Goal: Check status: Check status

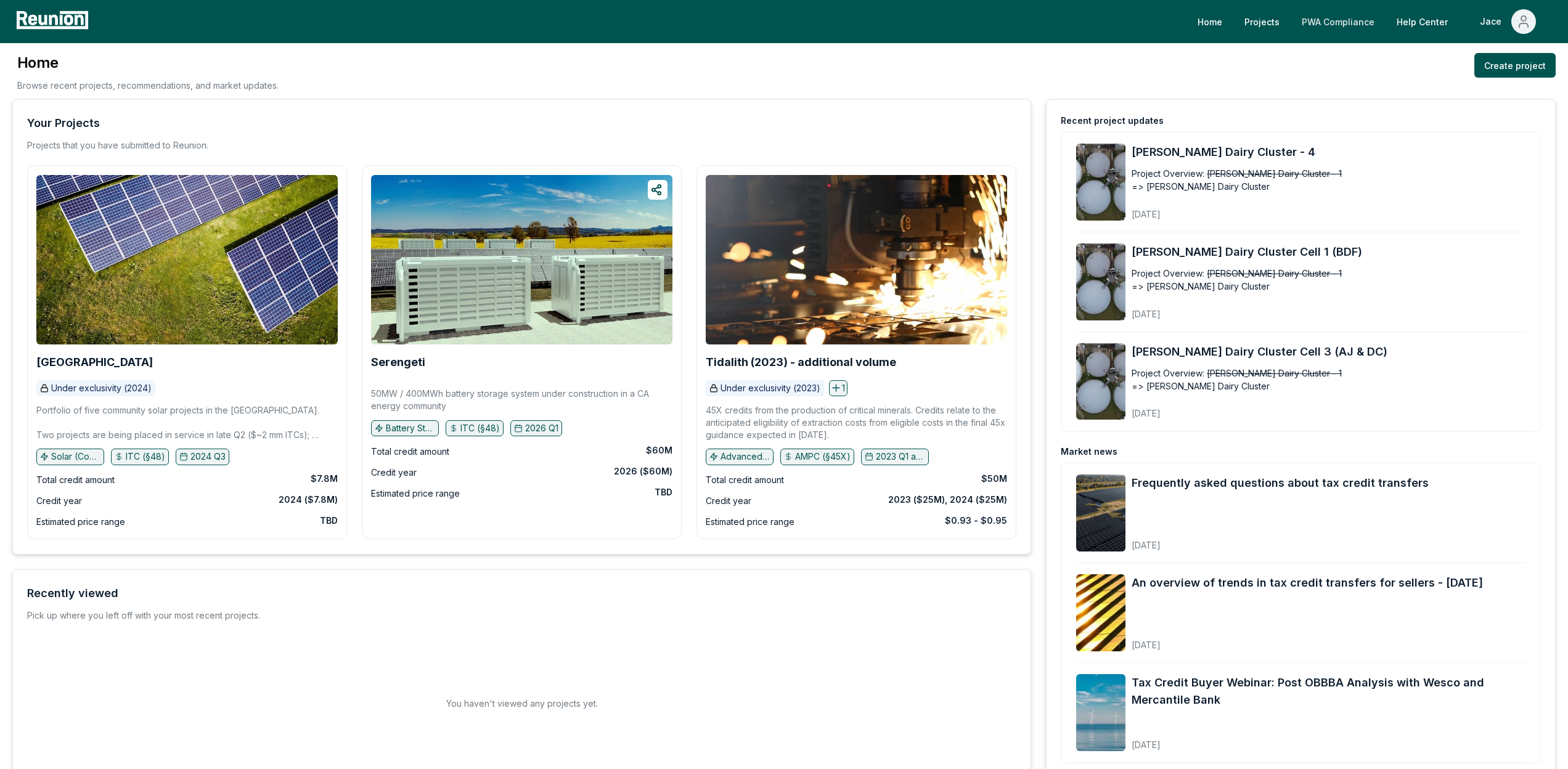
click at [1043, 30] on link "PWA Compliance" at bounding box center [1338, 21] width 92 height 25
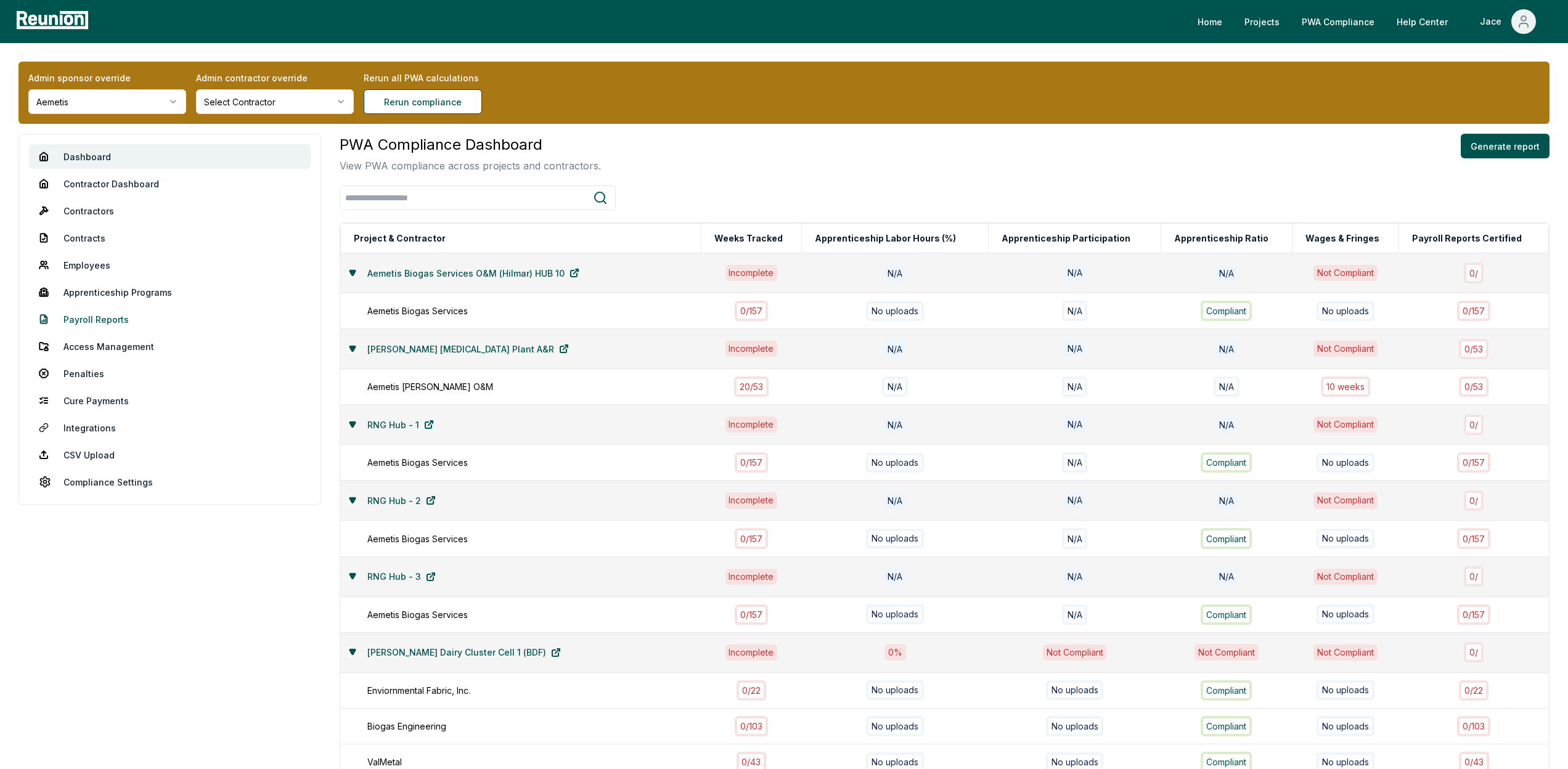
click at [83, 312] on link "Payroll Reports" at bounding box center [169, 319] width 281 height 25
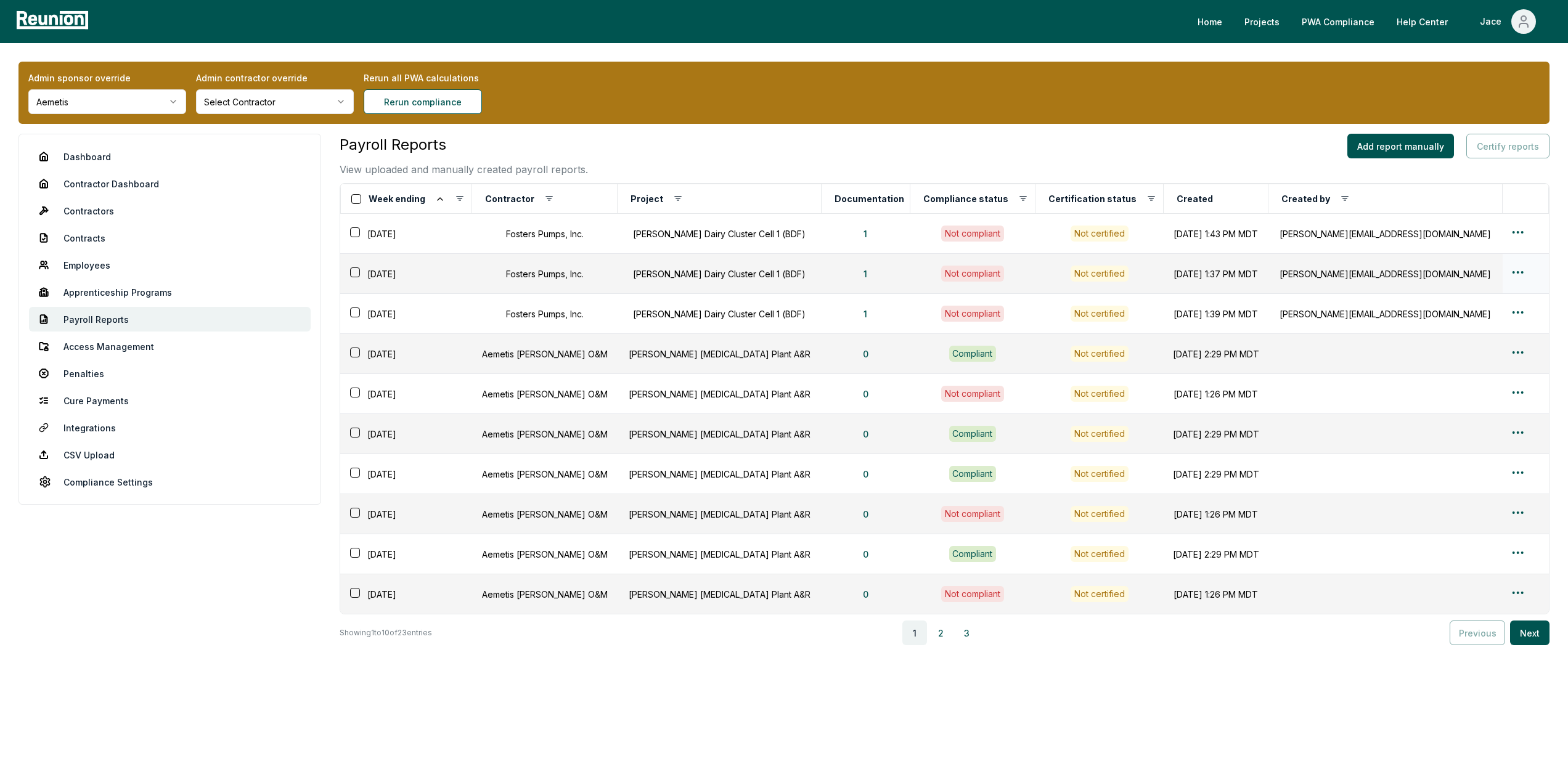
click at [354, 275] on button "button" at bounding box center [355, 272] width 10 height 10
click at [1473, 141] on button "Certify reports (1)" at bounding box center [1501, 146] width 96 height 25
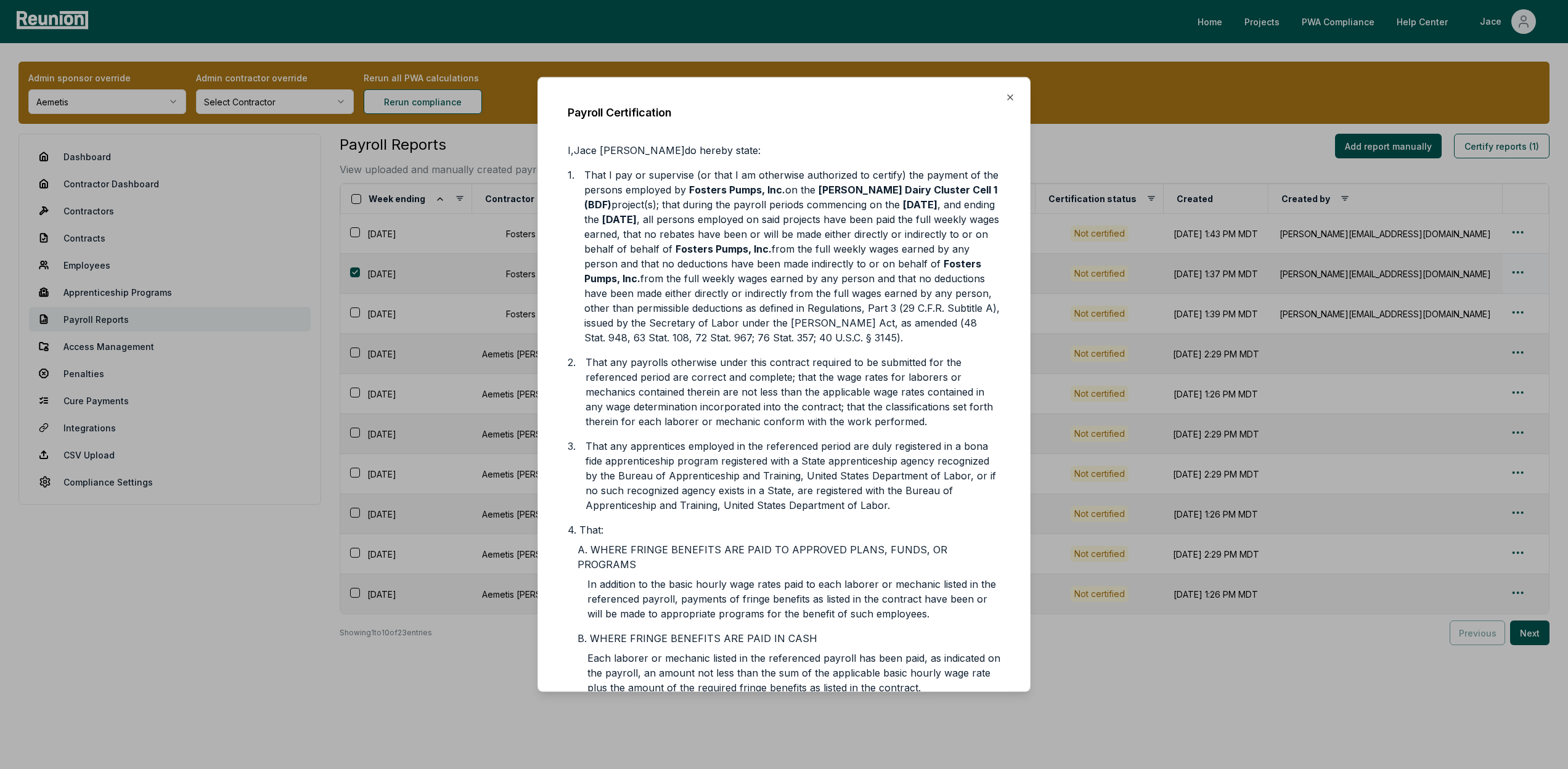
scroll to position [169, 0]
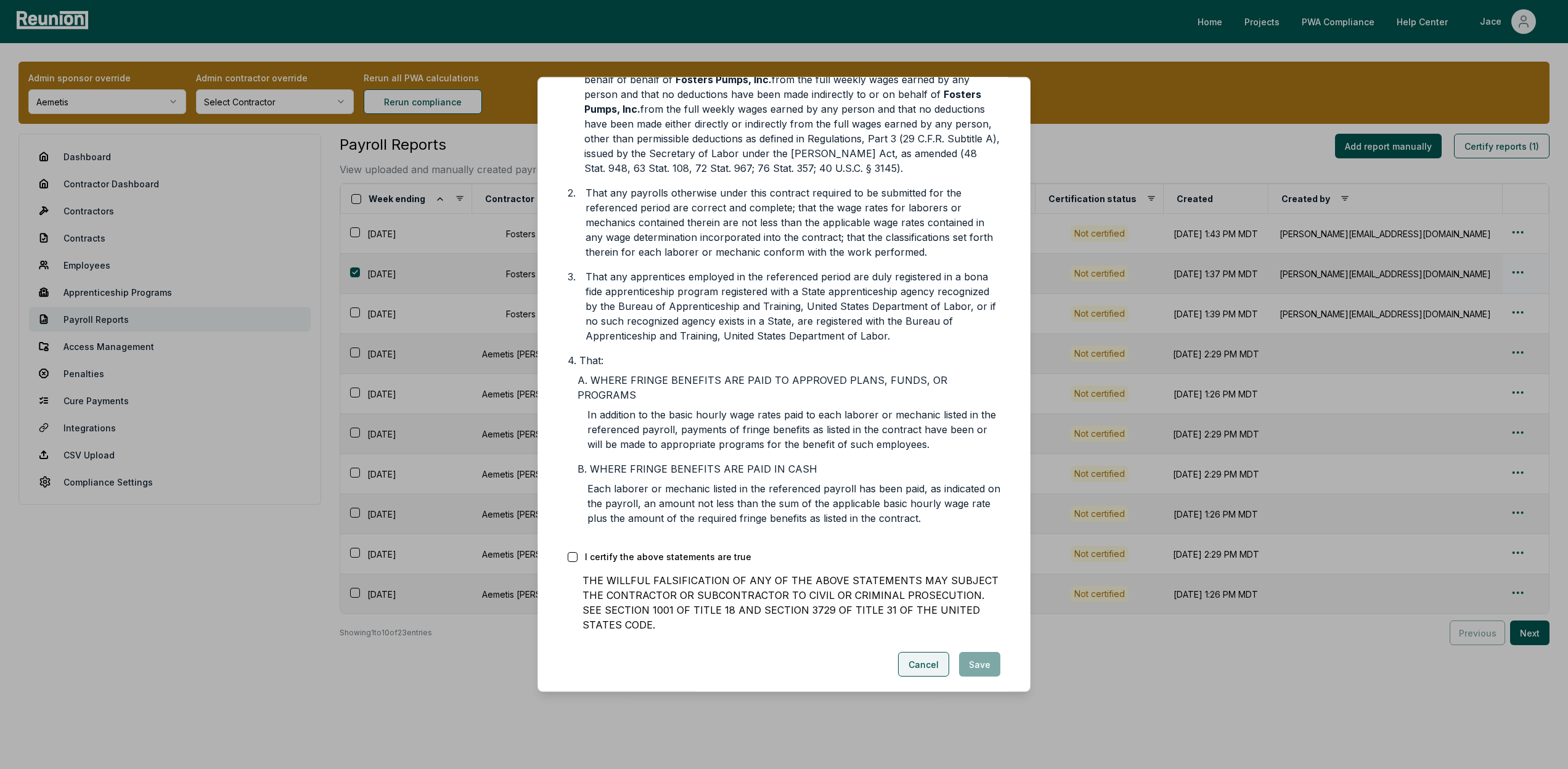
click at [924, 653] on button "Cancel" at bounding box center [924, 664] width 51 height 25
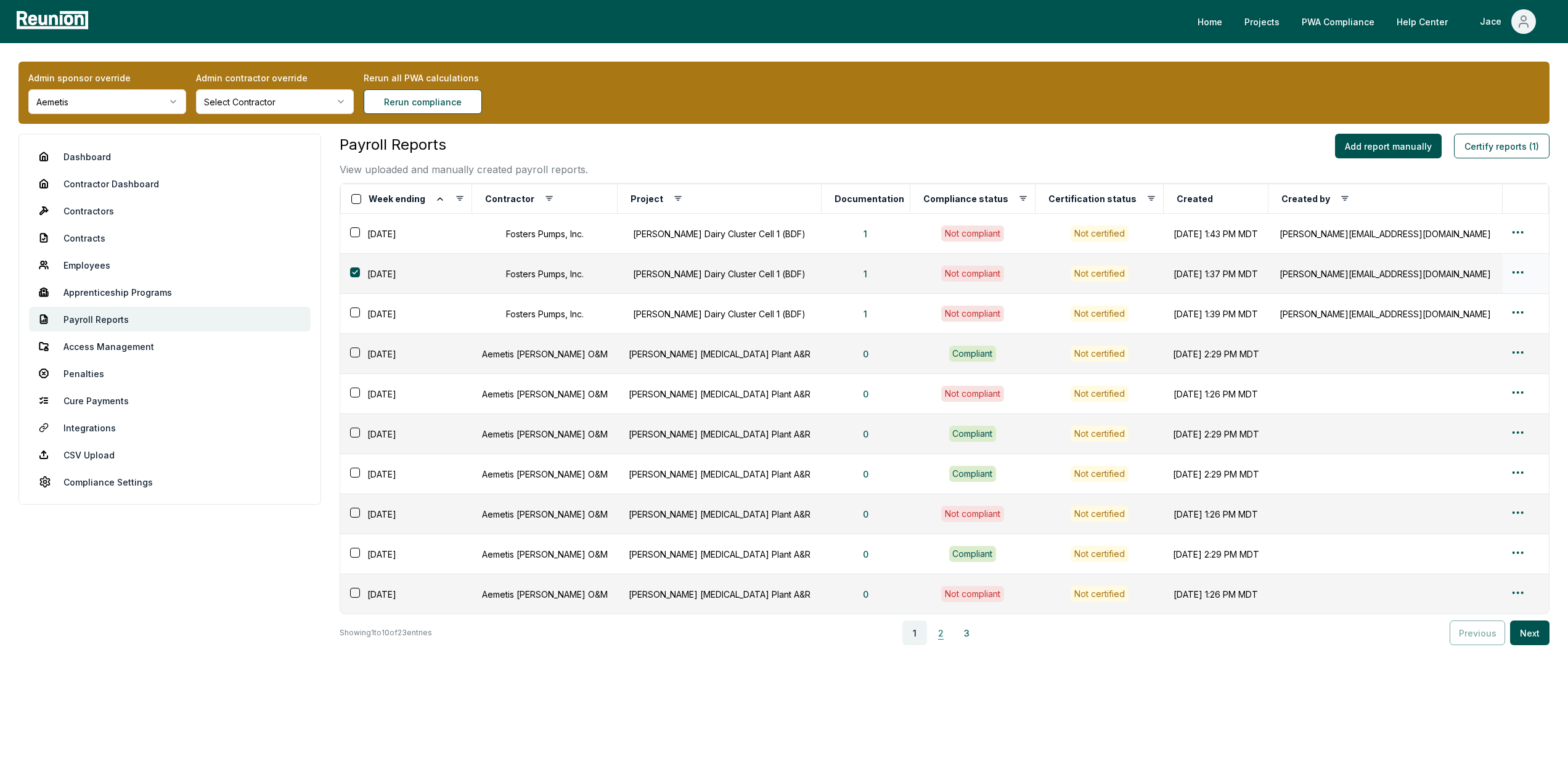
click at [941, 638] on button "2" at bounding box center [940, 633] width 25 height 25
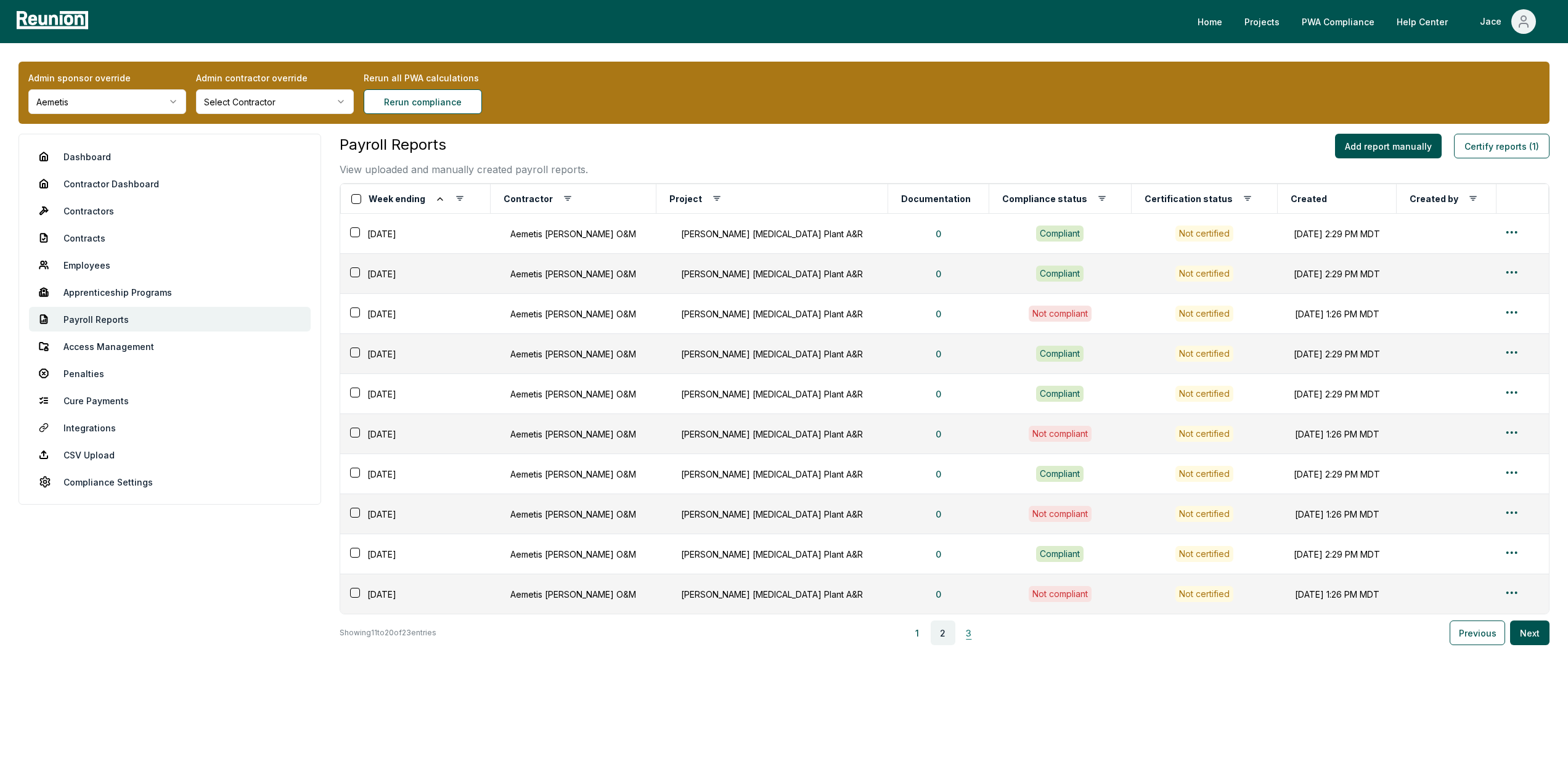
click at [975, 629] on button "3" at bounding box center [969, 633] width 25 height 25
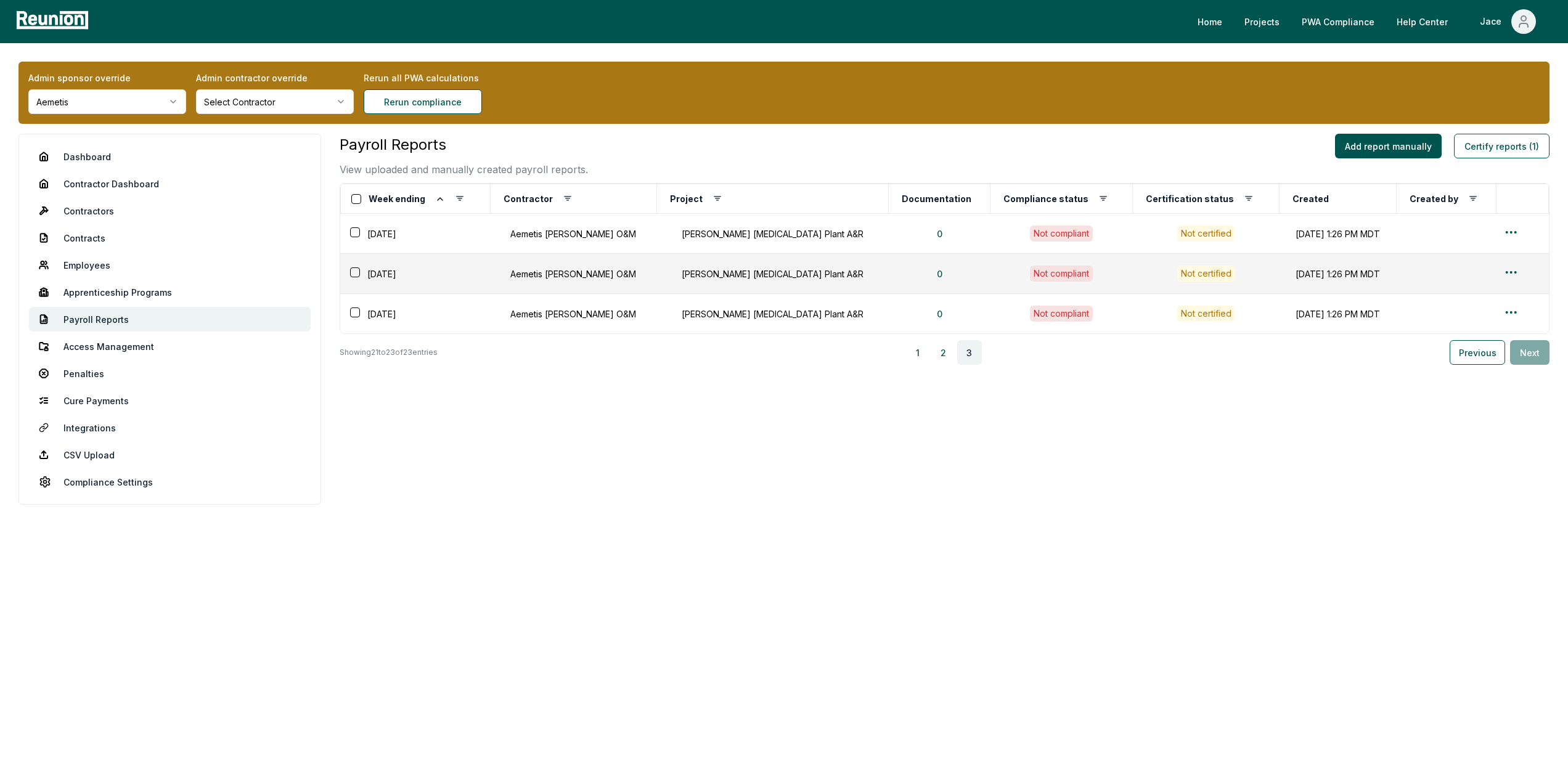
click at [141, 113] on html "Please visit us on your desktop We're working on making our marketplace mobile-…" at bounding box center [784, 384] width 1568 height 769
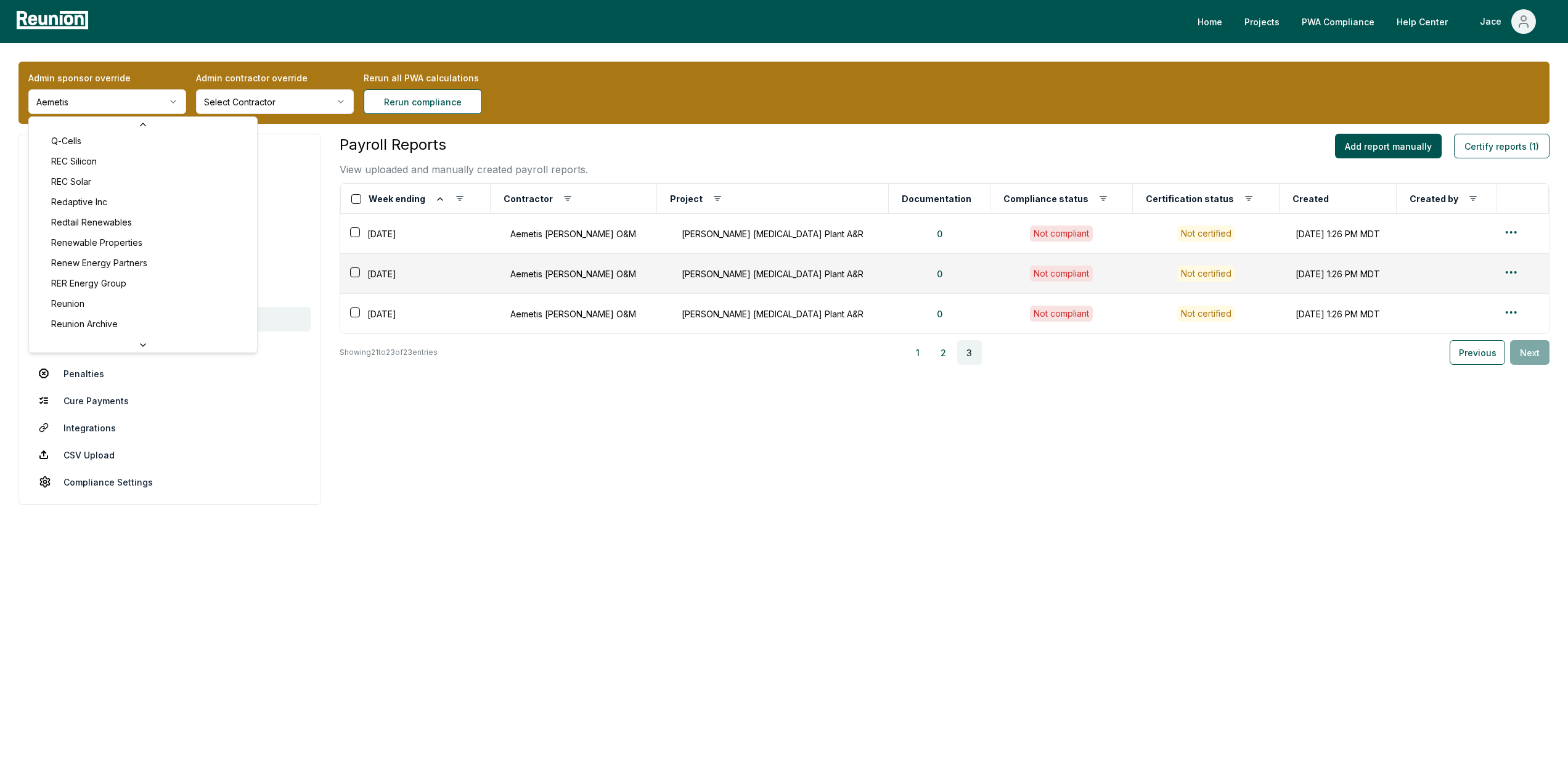
scroll to position [4336, 0]
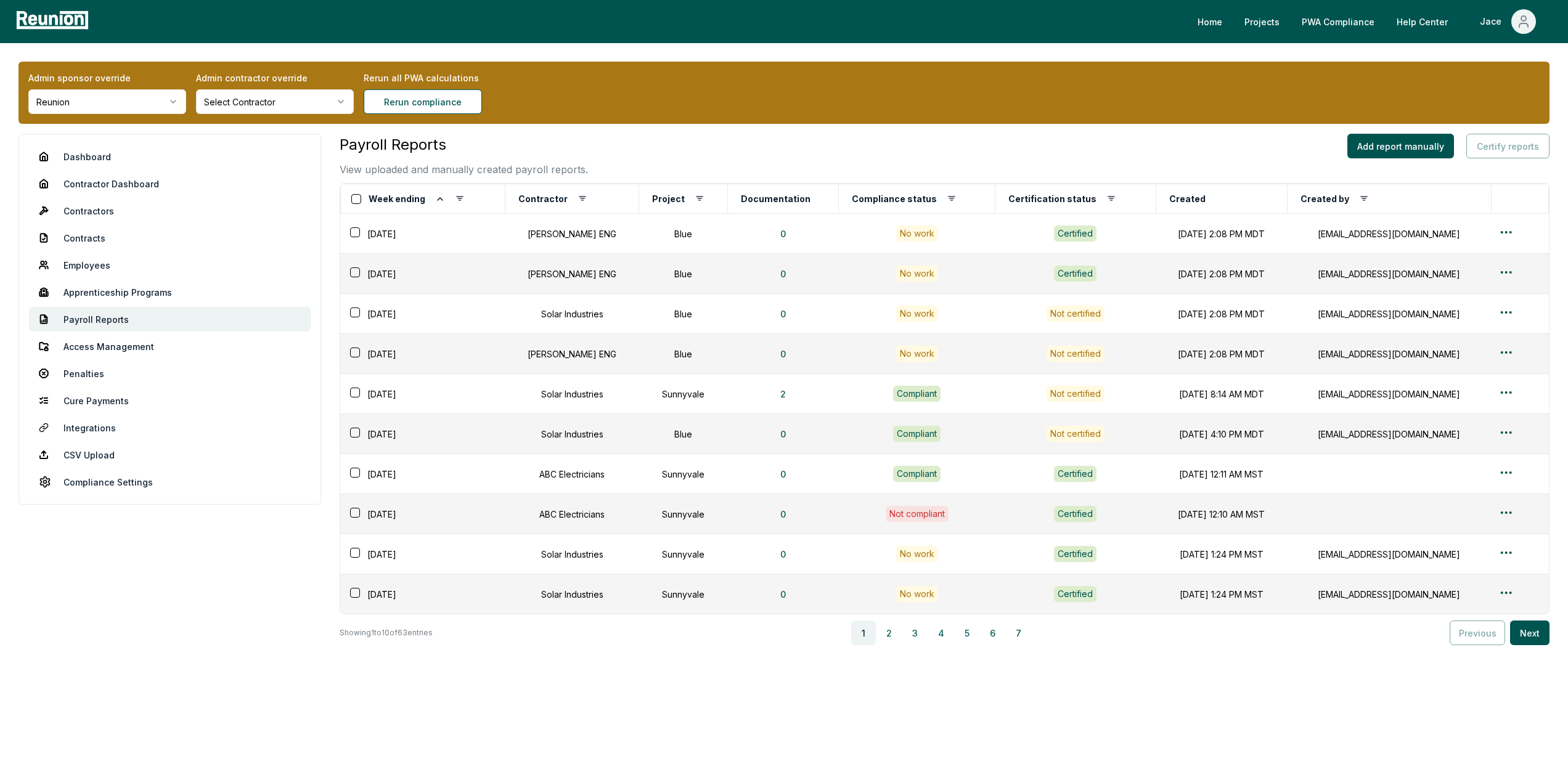
click at [972, 729] on div "Payroll Reports View uploaded and manually created payroll reports. Add report …" at bounding box center [944, 442] width 1210 height 616
